Goal: Transaction & Acquisition: Subscribe to service/newsletter

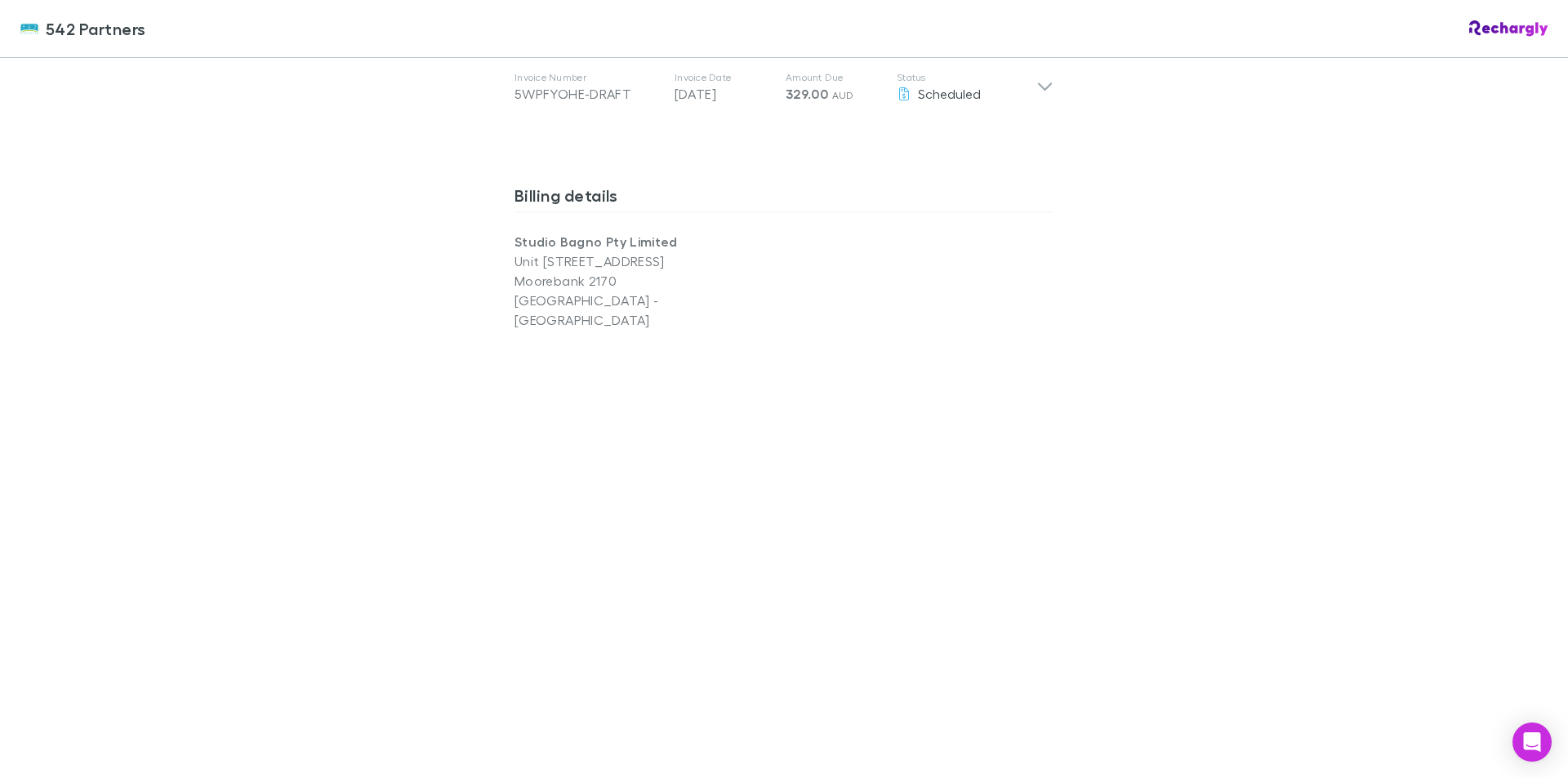
scroll to position [979, 0]
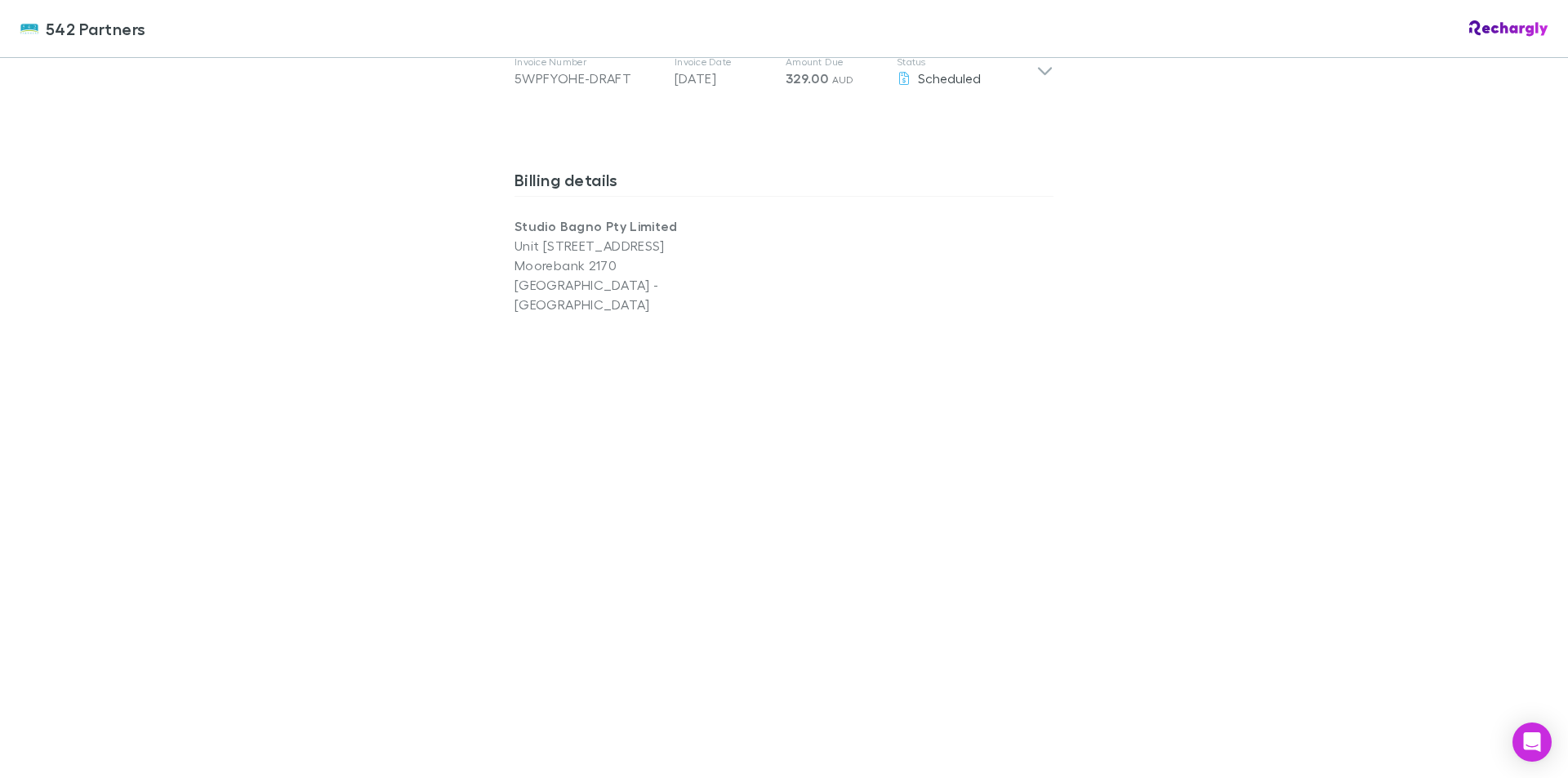
click at [1240, 338] on div "542 Partners 542 Partners Software subscriptions agreement 542 Partners has par…" at bounding box center [784, 389] width 1568 height 778
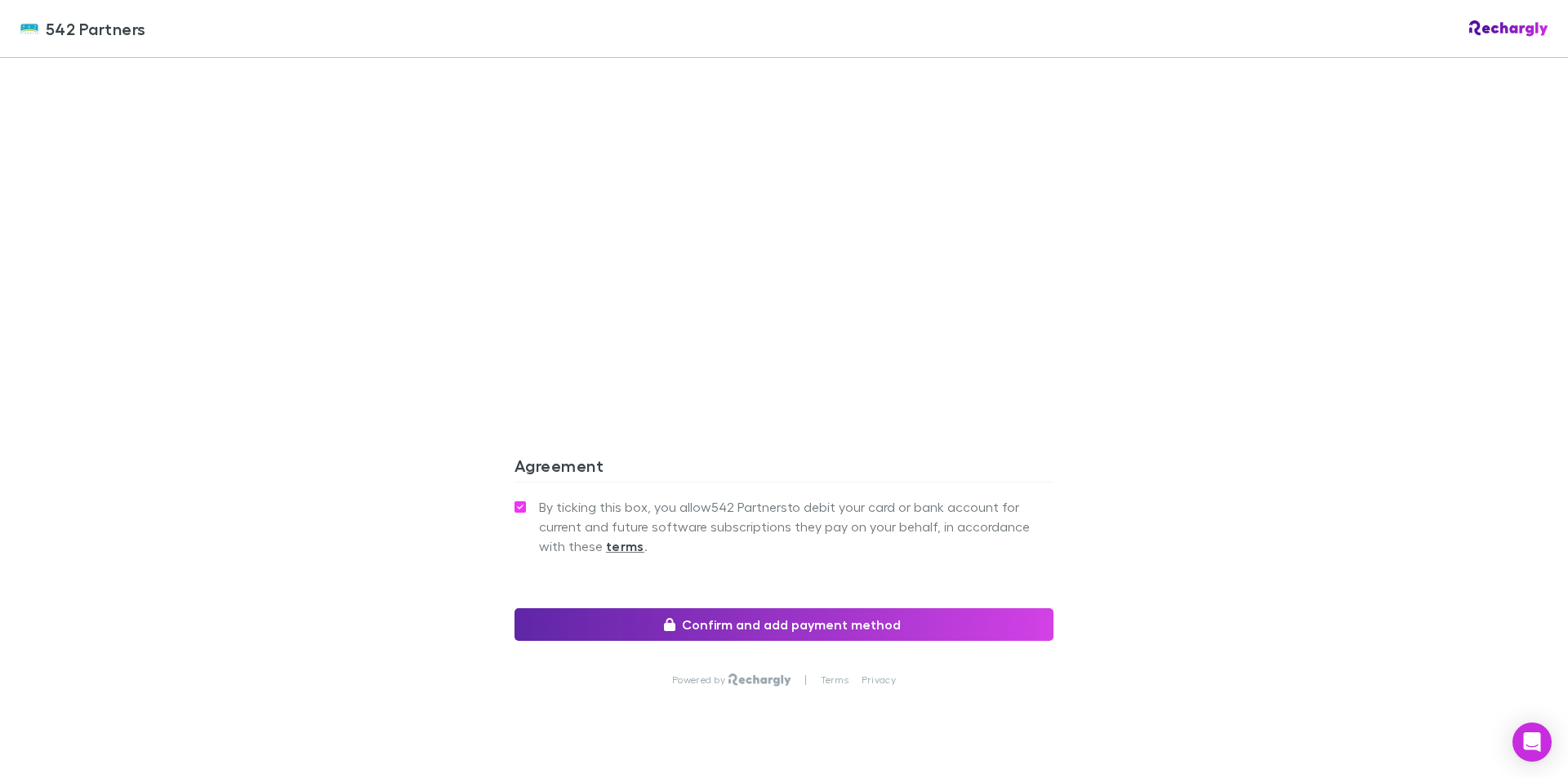
scroll to position [728, 0]
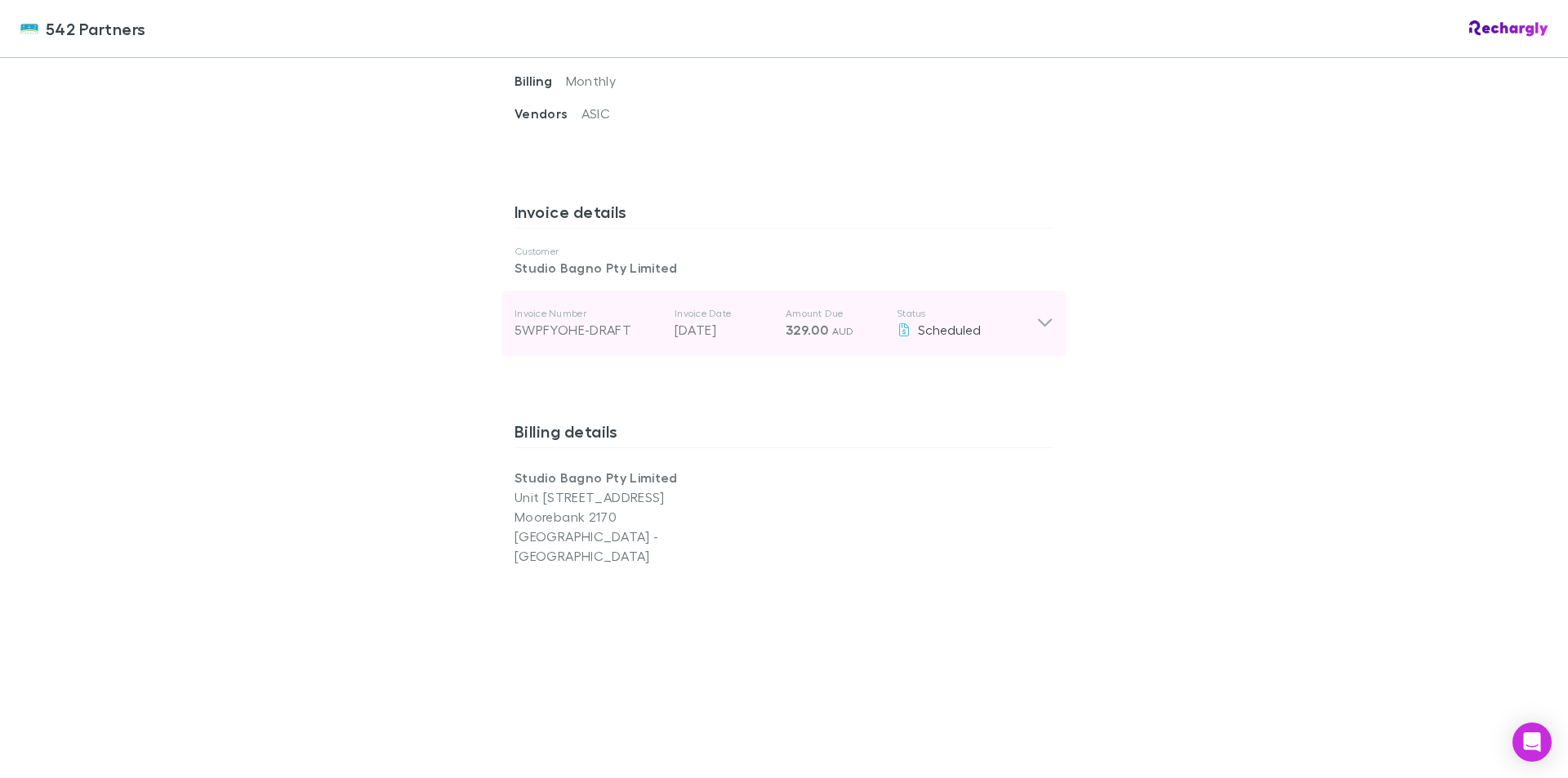
click at [1041, 319] on icon at bounding box center [1044, 323] width 14 height 8
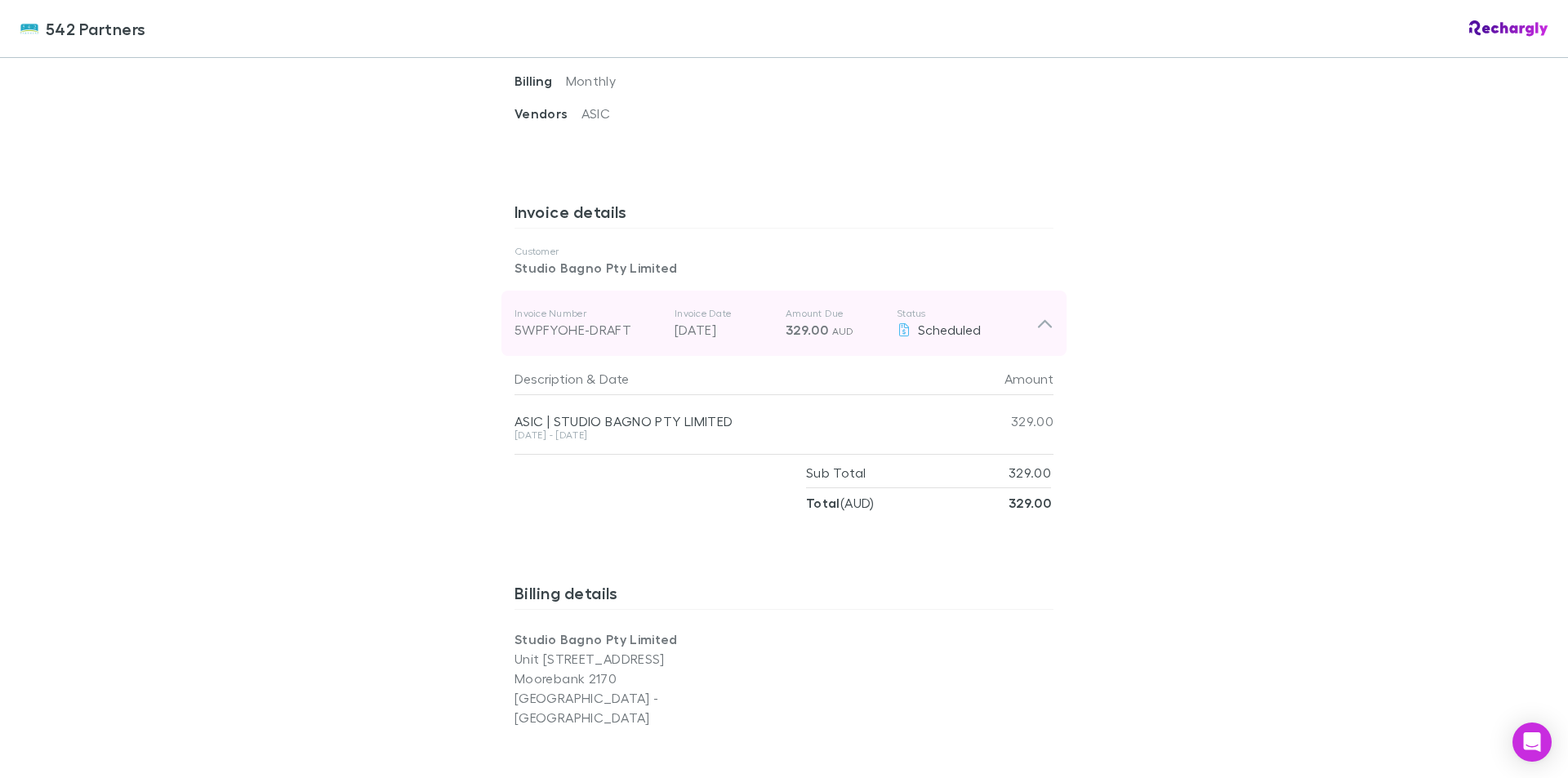
click at [1041, 313] on icon at bounding box center [1044, 323] width 17 height 20
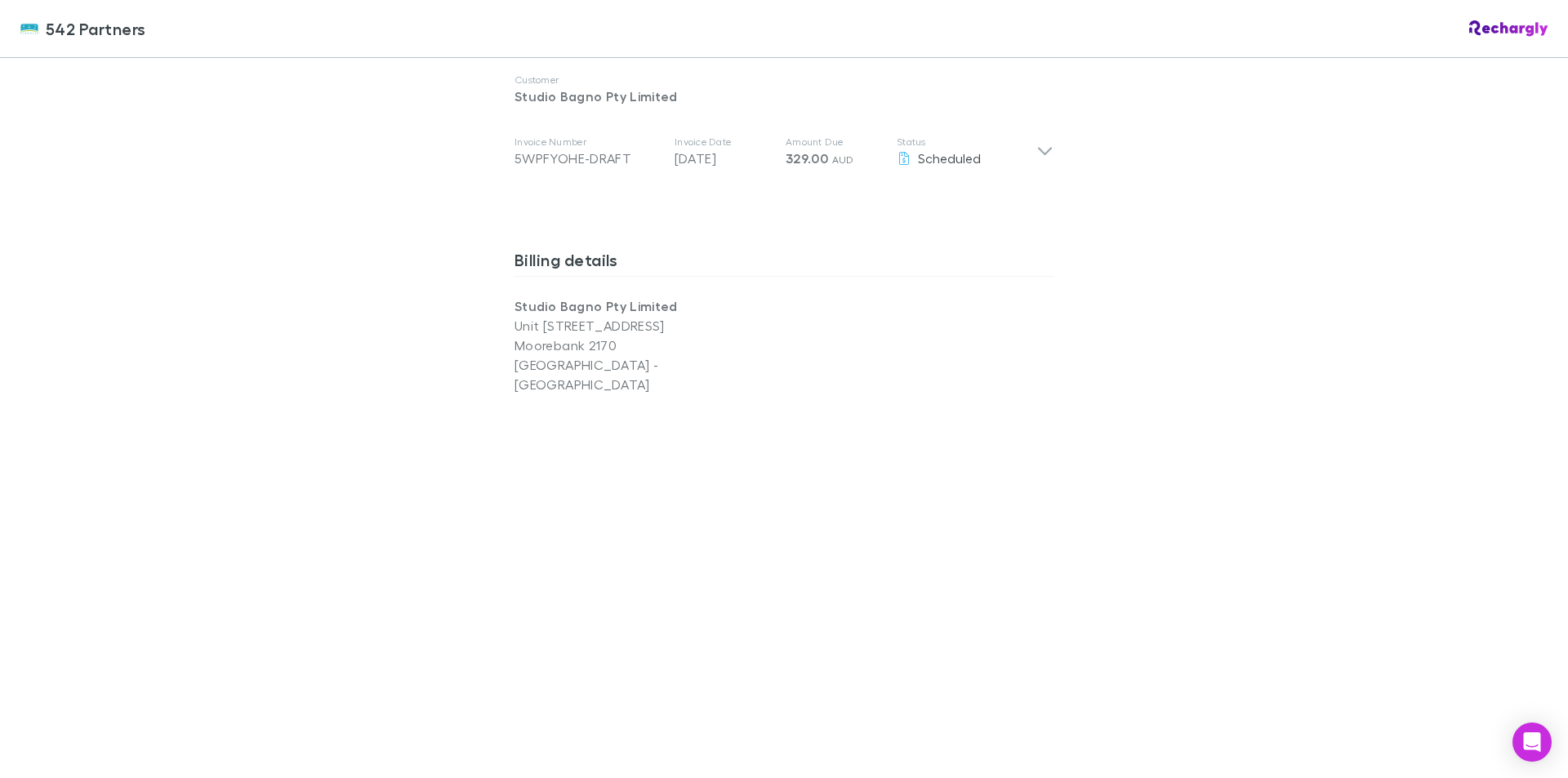
scroll to position [1224, 0]
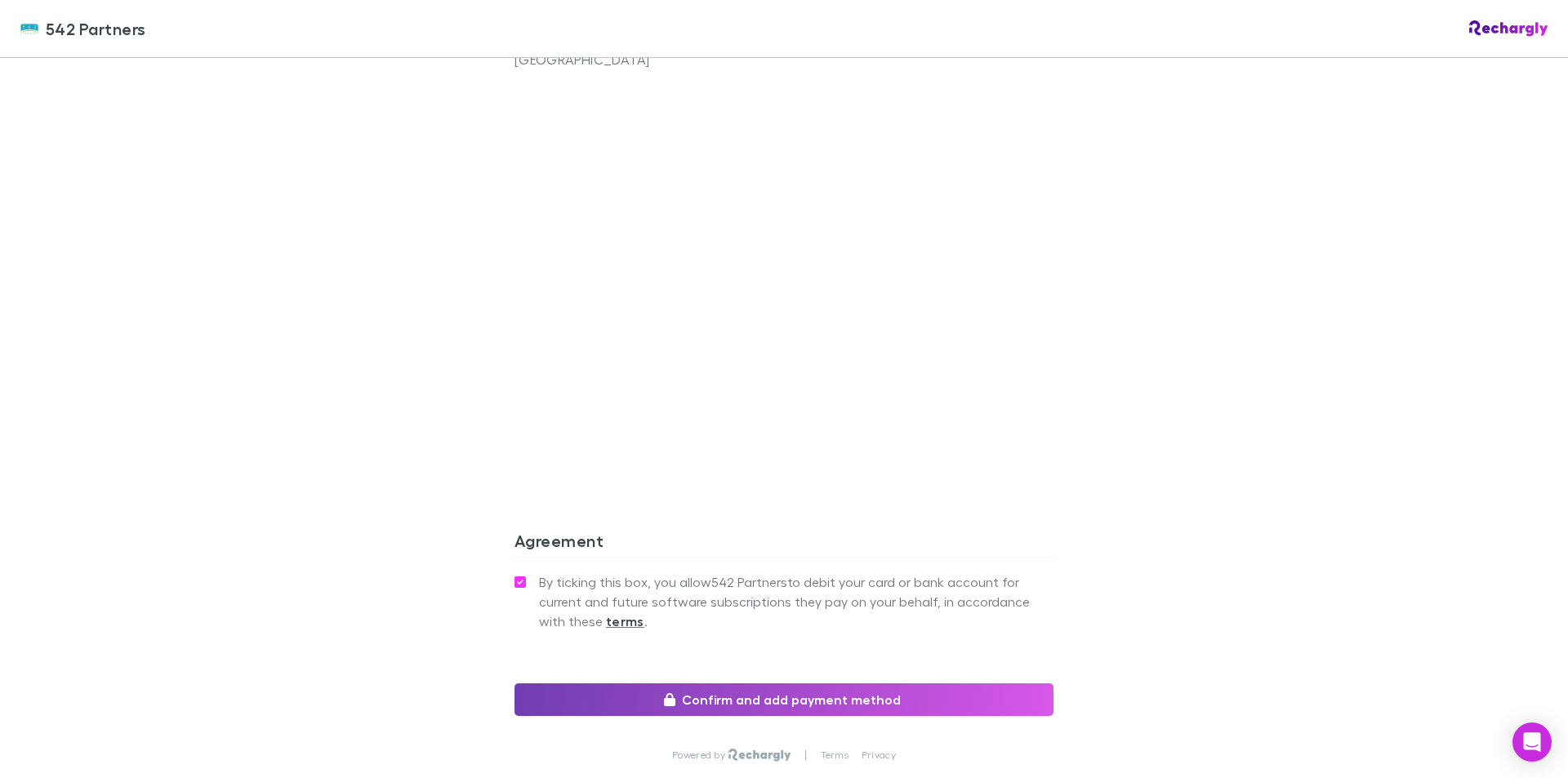
click at [759, 683] on button "Confirm and add payment method" at bounding box center [784, 699] width 539 height 33
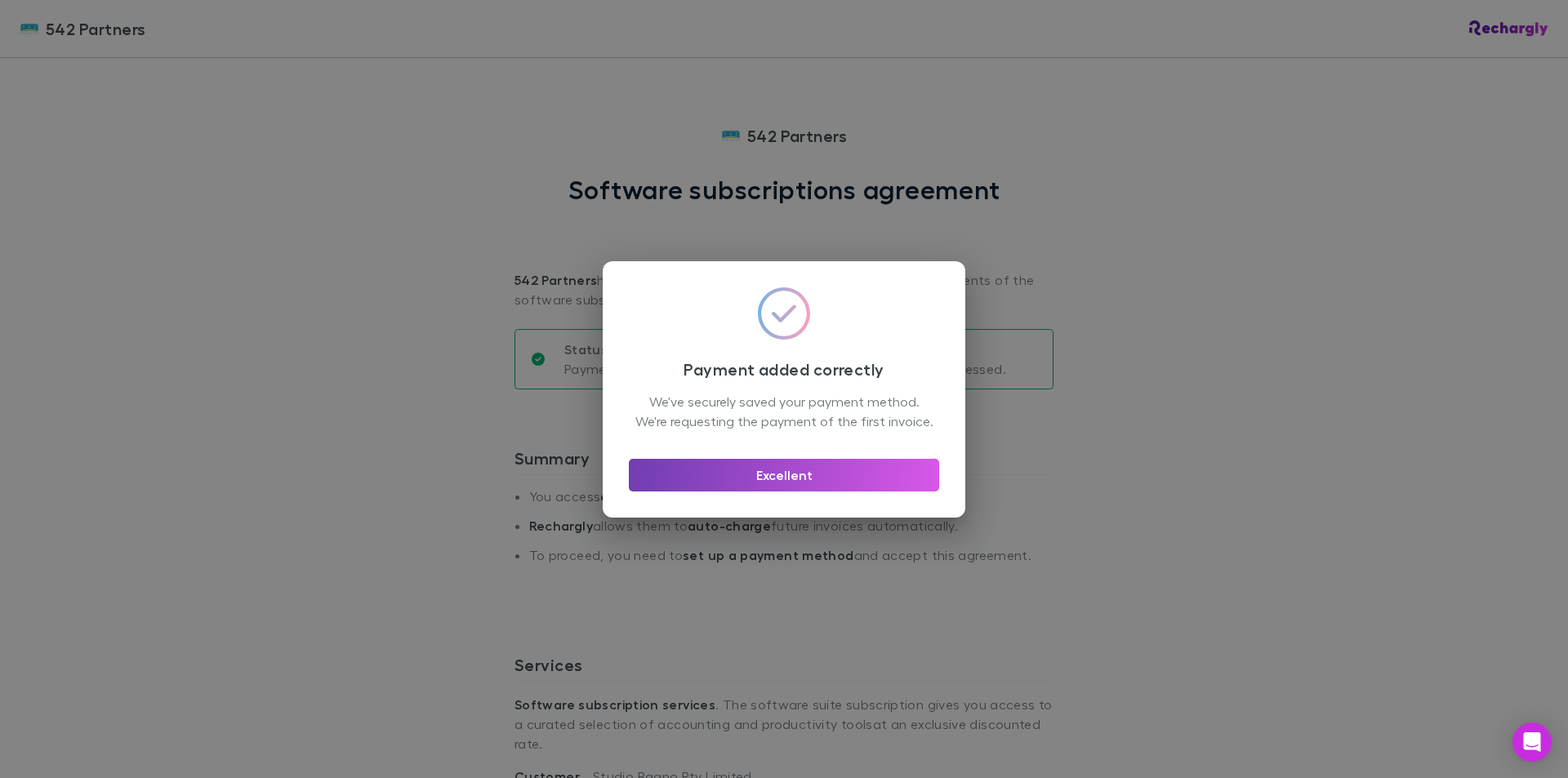
click at [779, 478] on button "Excellent" at bounding box center [784, 475] width 310 height 33
